Goal: Find specific page/section: Find specific page/section

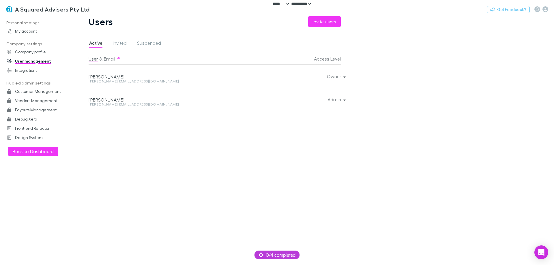
select select "****"
click at [114, 5] on div "A Squared Advisers Pty Ltd Switch company Nothing Got Feedback?" at bounding box center [277, 9] width 554 height 18
click at [114, 8] on button "Switch company" at bounding box center [114, 9] width 38 height 7
type input "*****"
click at [26, 11] on h3 "Altera Financial" at bounding box center [44, 9] width 42 height 7
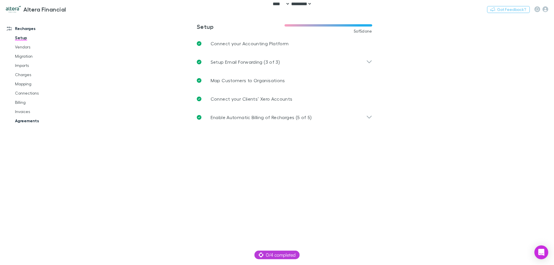
click at [36, 120] on link "Agreements" at bounding box center [43, 120] width 69 height 9
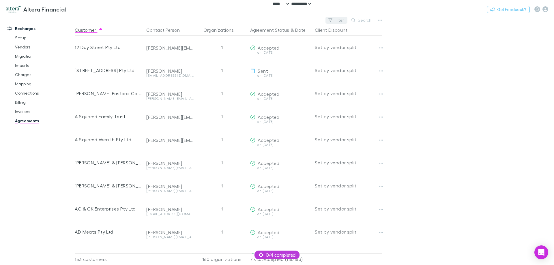
click at [336, 19] on button "Filter" at bounding box center [336, 20] width 22 height 7
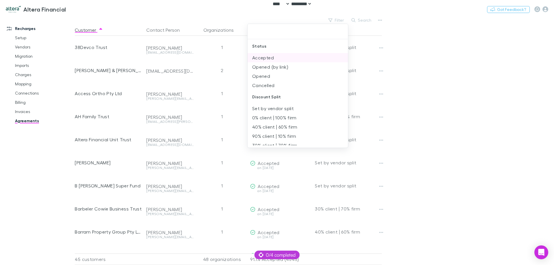
click at [265, 59] on li "Accepted" at bounding box center [297, 57] width 100 height 9
click at [266, 60] on li "Opened (by link)" at bounding box center [297, 57] width 100 height 9
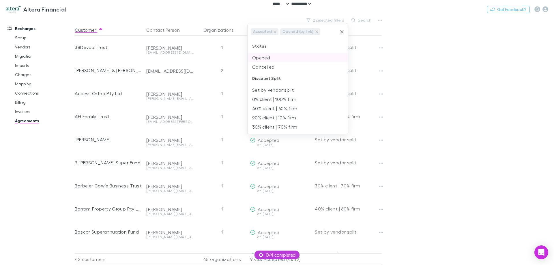
click at [266, 60] on li "Opened" at bounding box center [297, 57] width 100 height 9
click at [451, 66] on div at bounding box center [277, 132] width 554 height 265
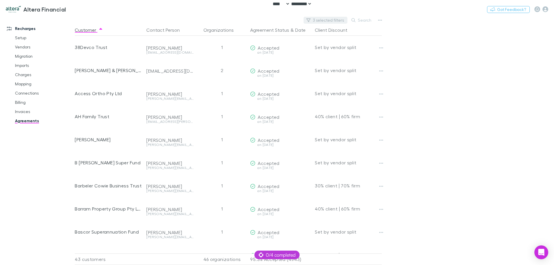
click at [331, 22] on button "3 selected filters" at bounding box center [325, 20] width 44 height 7
